Goal: Navigation & Orientation: Find specific page/section

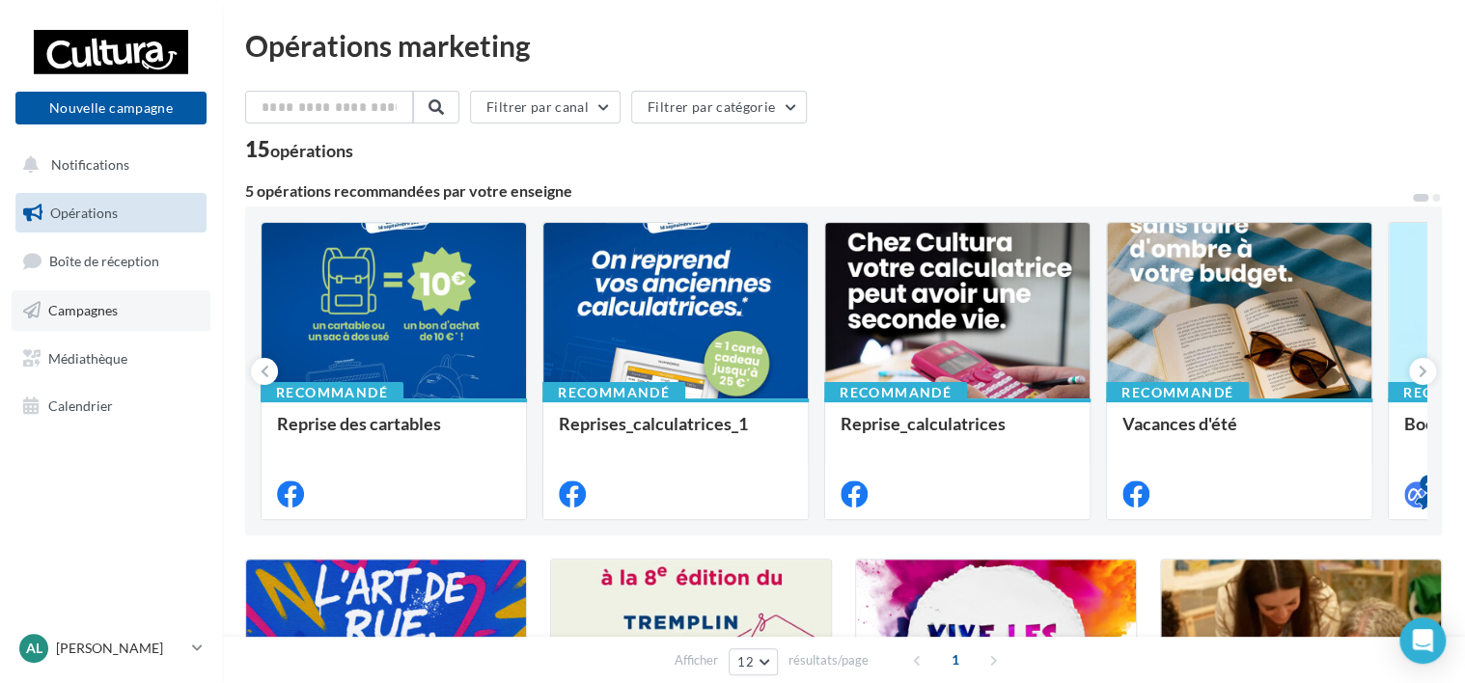
click at [100, 325] on link "Campagnes" at bounding box center [111, 311] width 199 height 41
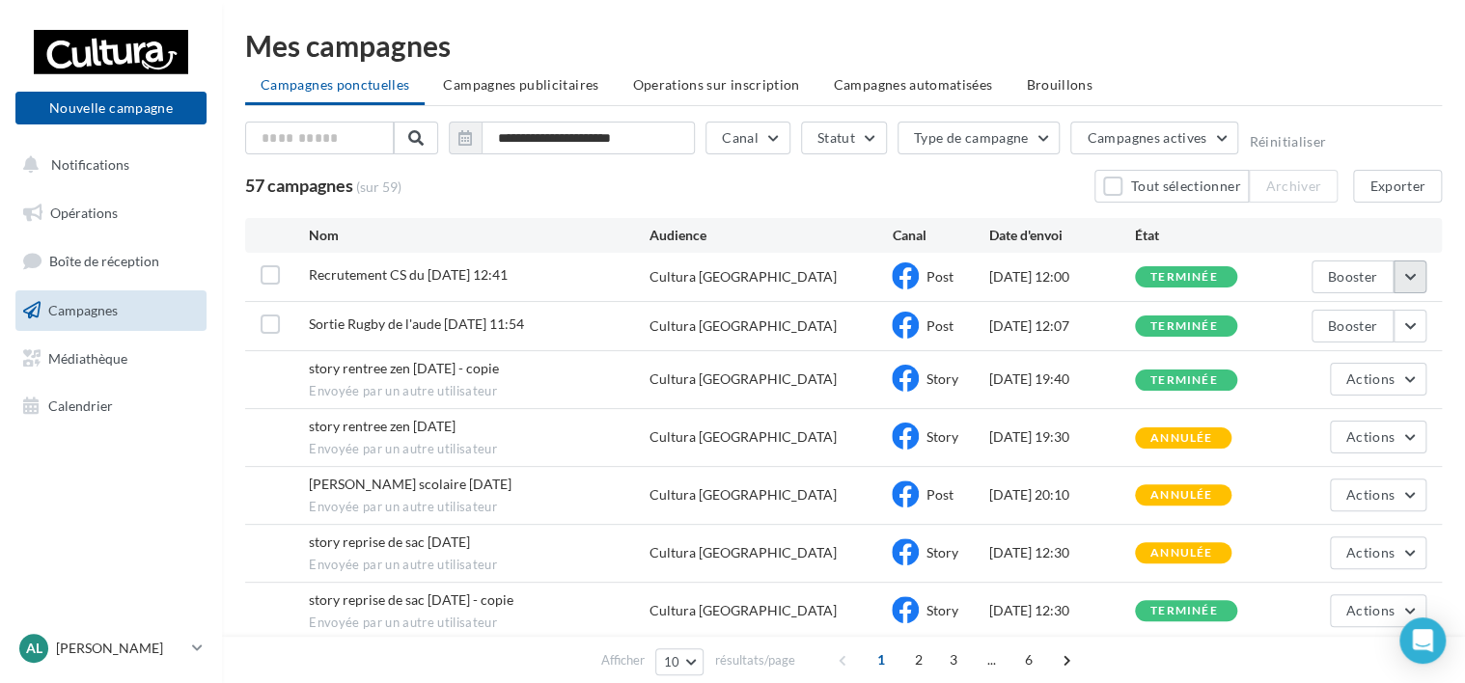
click at [1416, 280] on button "button" at bounding box center [1410, 277] width 33 height 33
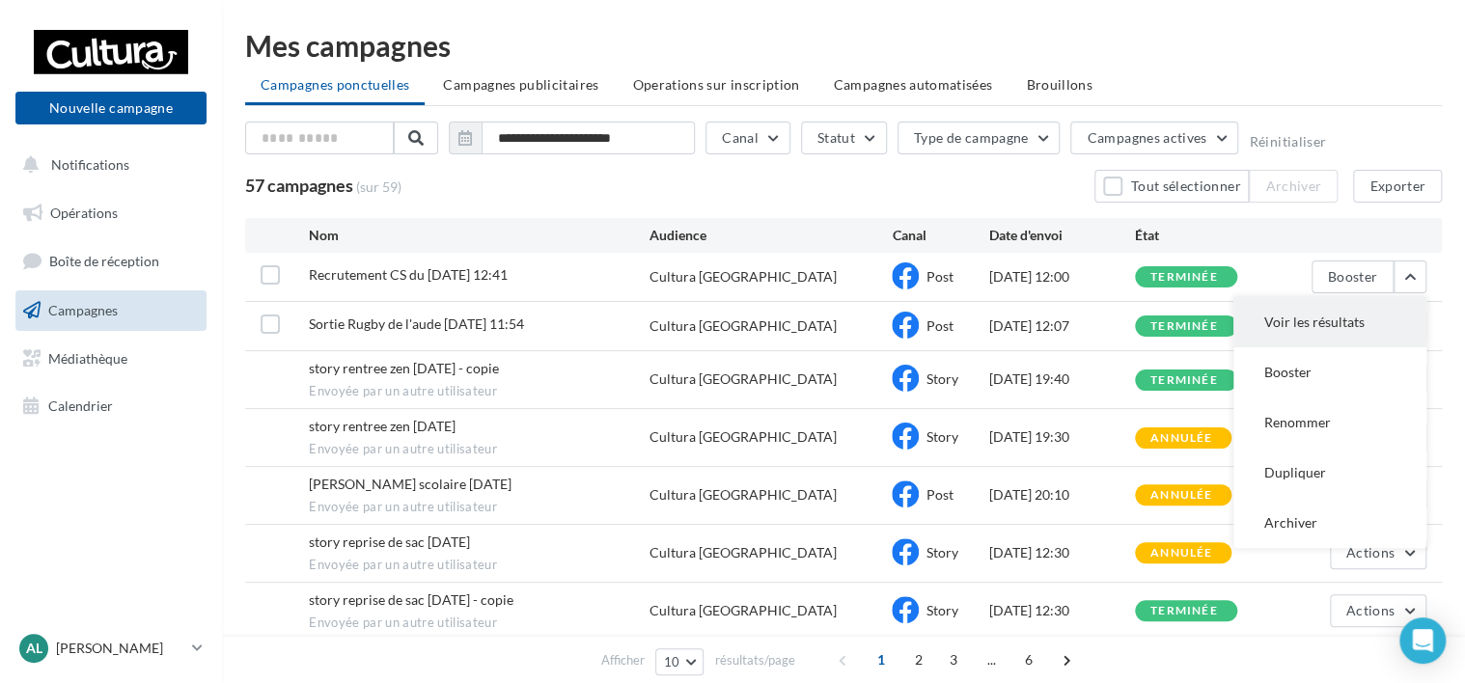
click at [1320, 321] on button "Voir les résultats" at bounding box center [1330, 322] width 193 height 50
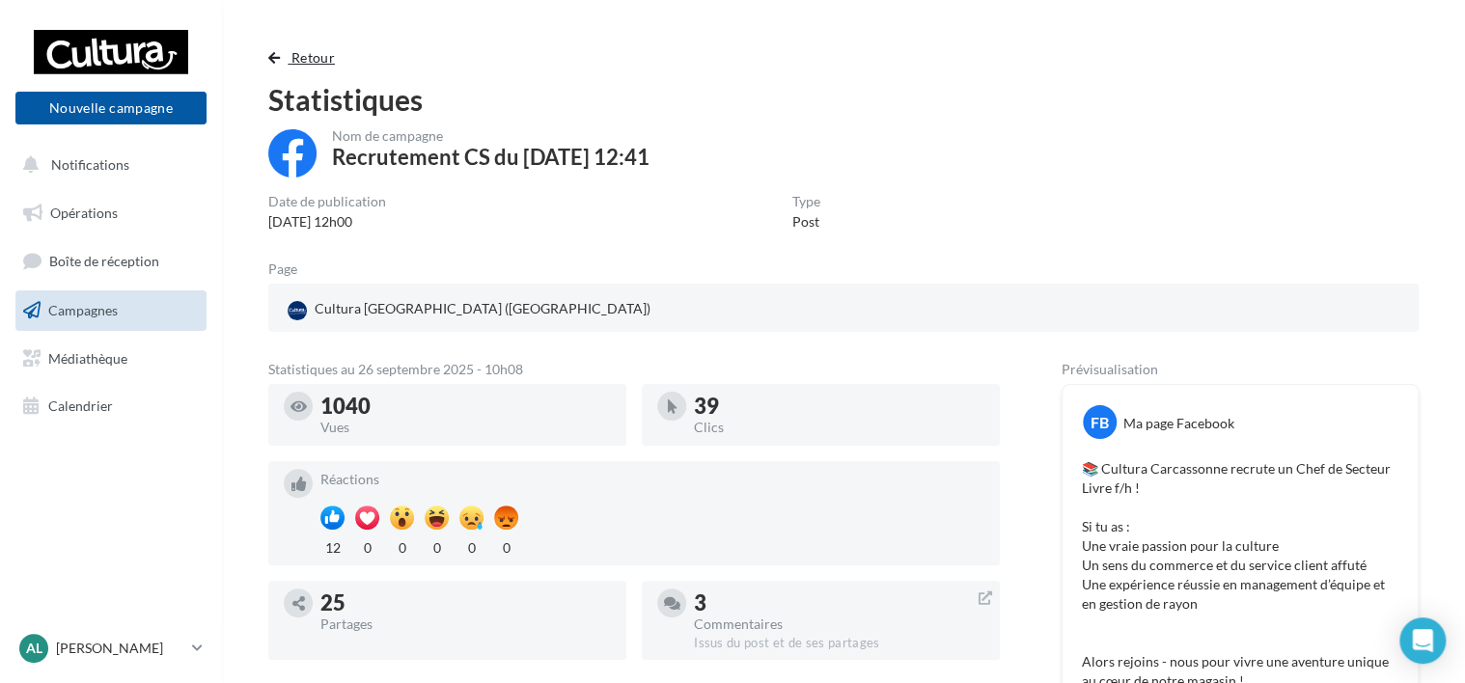
click at [295, 52] on span "Retour" at bounding box center [313, 57] width 43 height 16
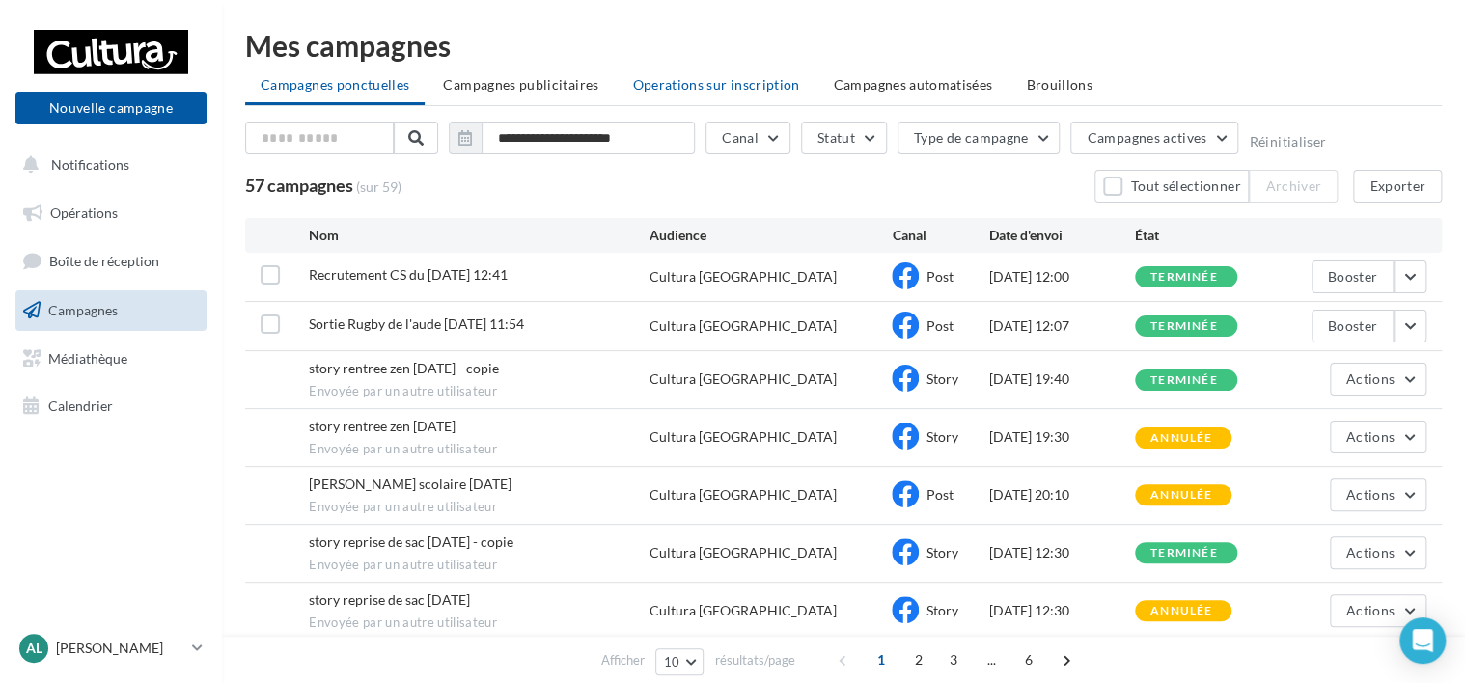
click at [759, 91] on span "Operations sur inscription" at bounding box center [715, 84] width 167 height 16
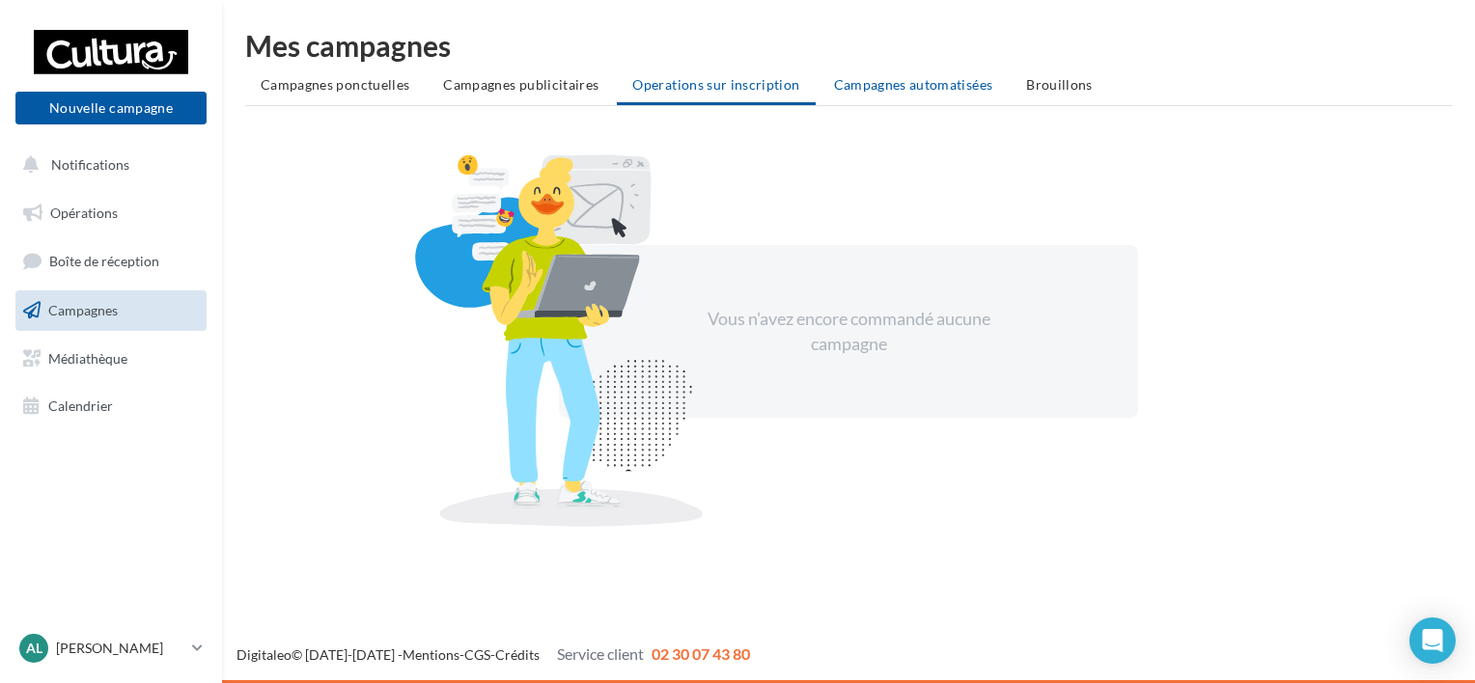
click at [896, 95] on li "Campagnes automatisées" at bounding box center [914, 85] width 190 height 35
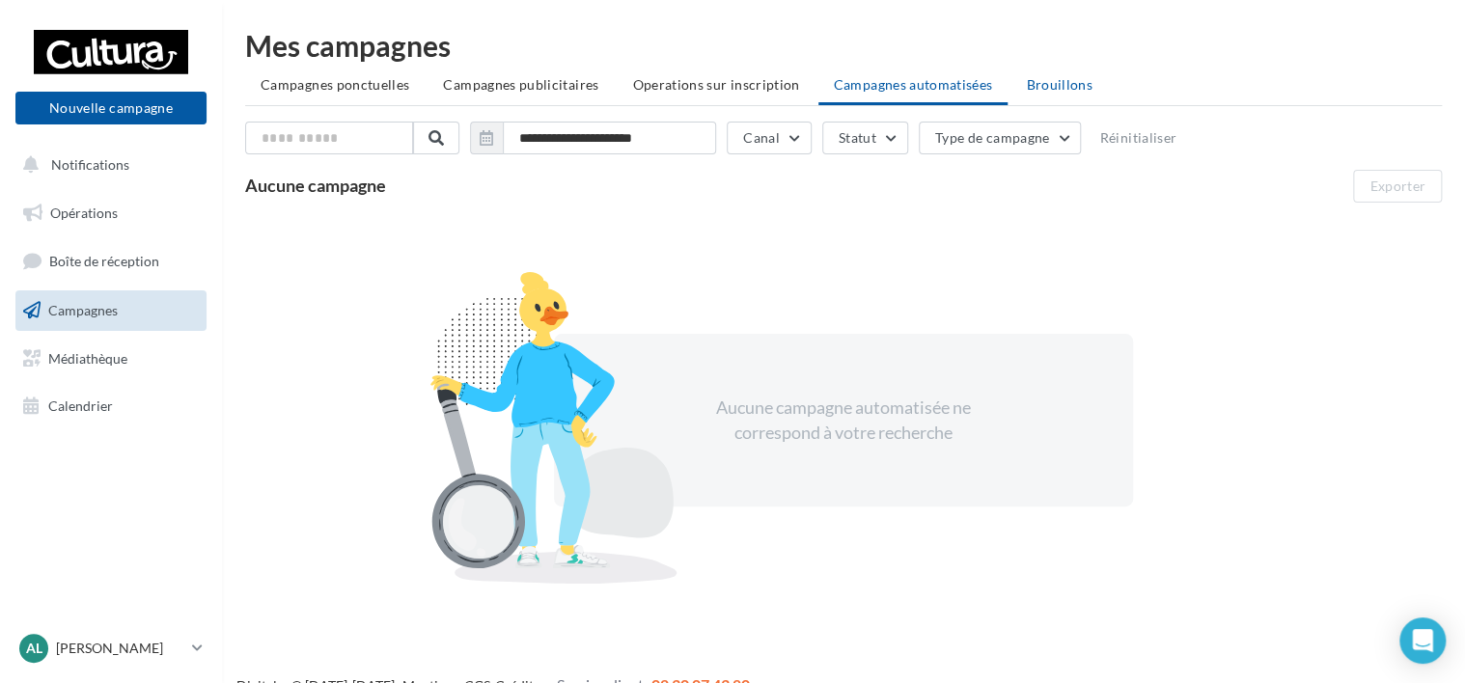
click at [1031, 85] on span "Brouillons" at bounding box center [1059, 84] width 67 height 16
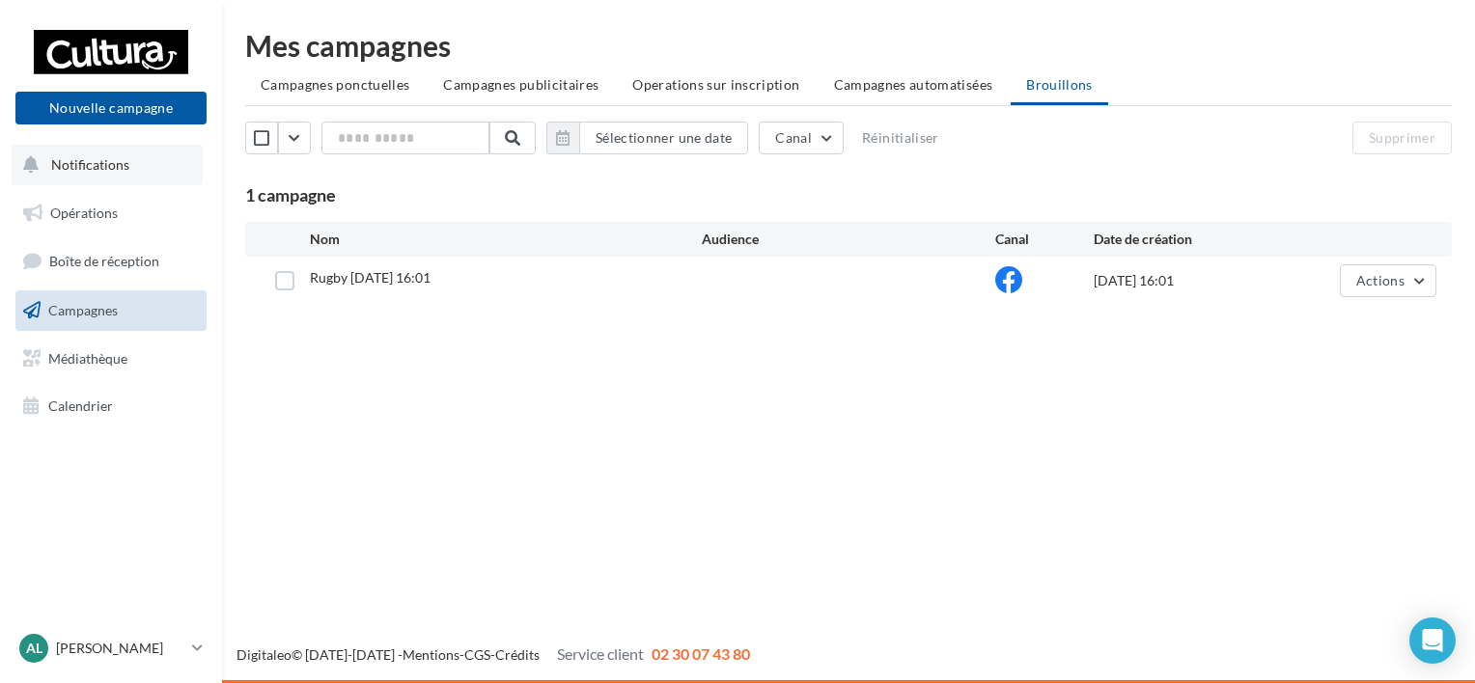
click at [103, 161] on span "Notifications" at bounding box center [90, 164] width 78 height 16
